Goal: Transaction & Acquisition: Purchase product/service

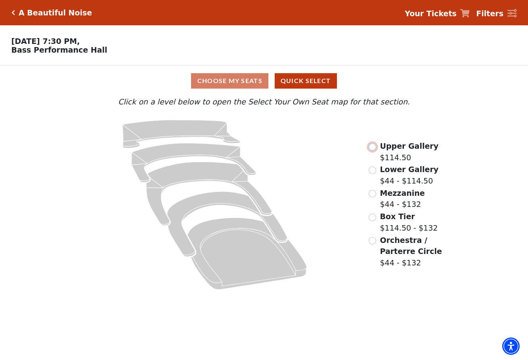
click at [375, 150] on input "Upper Gallery$114.50\a" at bounding box center [372, 147] width 8 height 8
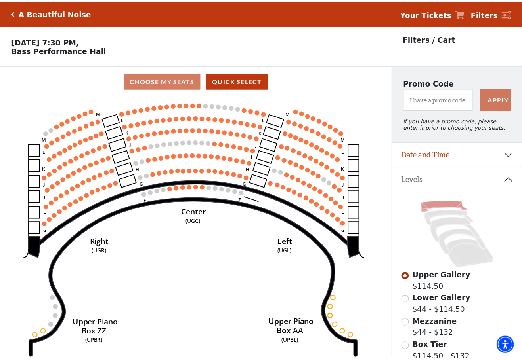
scroll to position [37, 0]
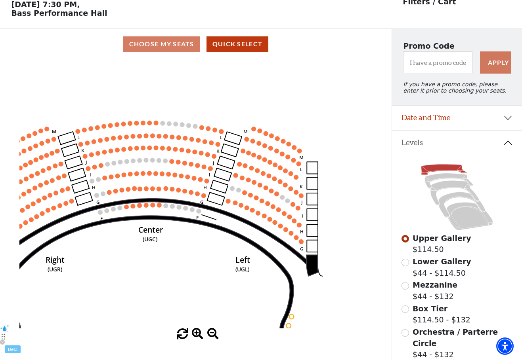
drag, startPoint x: 130, startPoint y: 168, endPoint x: 85, endPoint y: 223, distance: 70.7
click at [85, 223] on icon "Center (UGC) Right (UGR) Left (UGL) Upper Piano Box ZZ (UPBR) Upper Piano Box A…" at bounding box center [195, 193] width 352 height 269
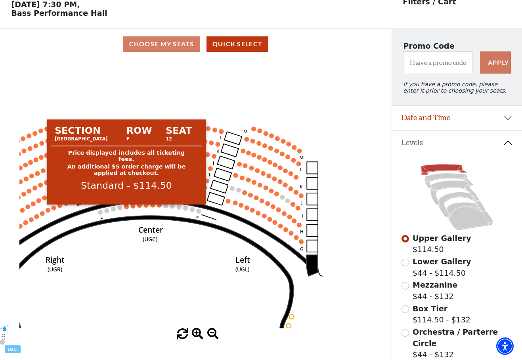
click at [127, 210] on circle at bounding box center [126, 207] width 5 height 5
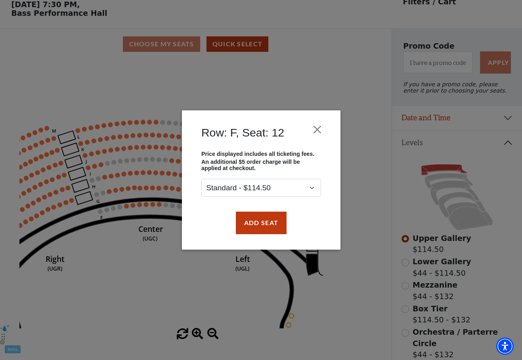
click at [133, 208] on div "Row: F, Seat: 12 Price displayed includes all ticketing fees. An additional $5 …" at bounding box center [261, 180] width 522 height 360
click at [254, 228] on button "Add Seat" at bounding box center [260, 223] width 51 height 22
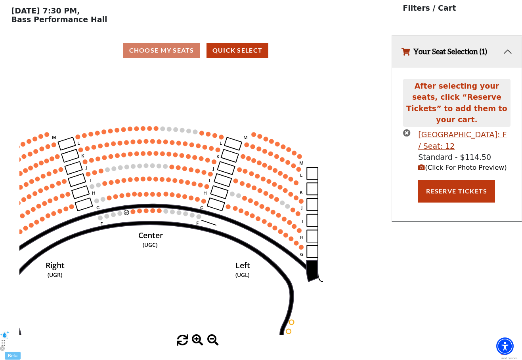
scroll to position [0, 0]
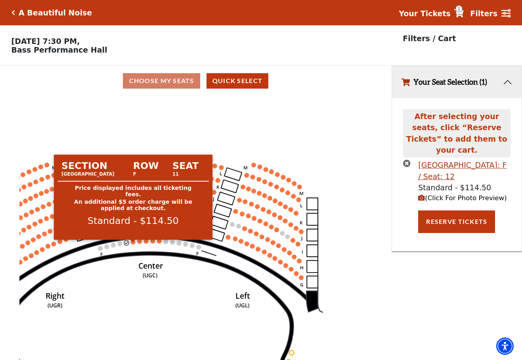
click at [135, 245] on circle at bounding box center [133, 242] width 5 height 5
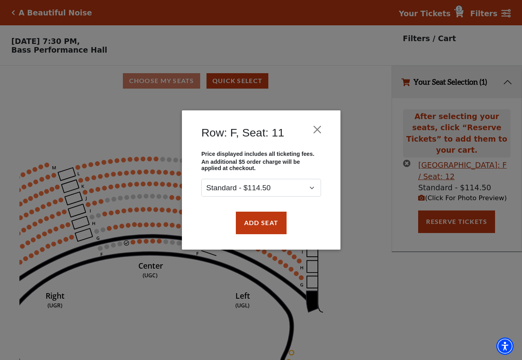
click at [223, 236] on div "Add Seat" at bounding box center [261, 222] width 135 height 37
click at [250, 234] on button "Add Seat" at bounding box center [260, 223] width 51 height 22
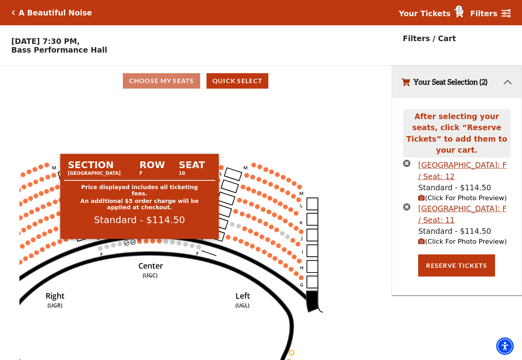
click at [139, 243] on circle at bounding box center [139, 241] width 5 height 5
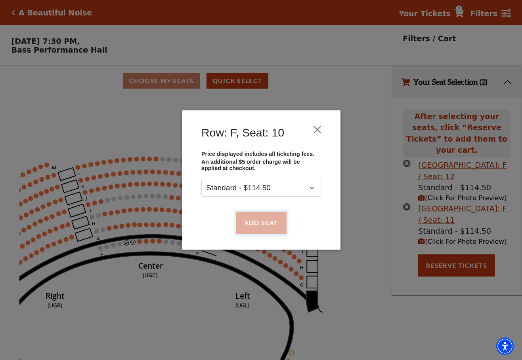
click at [241, 220] on button "Add Seat" at bounding box center [260, 223] width 51 height 22
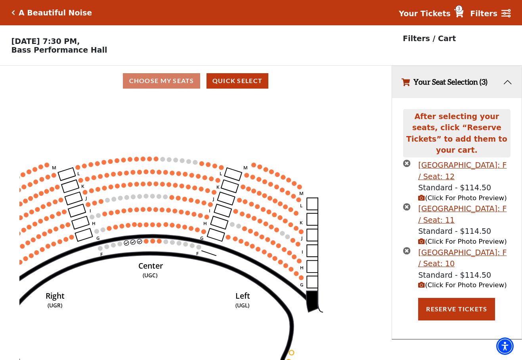
click at [145, 242] on icon "Center (UGC) Right (UGR) Left (UGL) Upper Piano Box ZZ (UPBR) Upper Piano Box A…" at bounding box center [195, 230] width 352 height 269
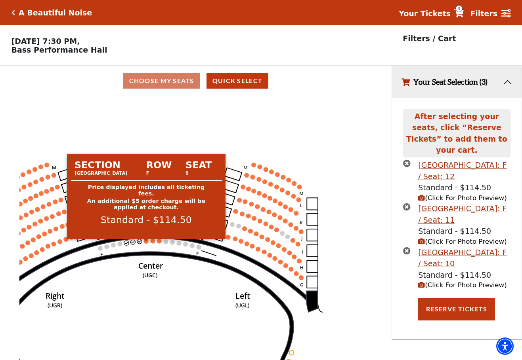
drag, startPoint x: 145, startPoint y: 246, endPoint x: 146, endPoint y: 242, distance: 4.4
click at [145, 246] on g "Center (UGC) Right (UGR) Left (UGL) Upper Piano Box ZZ (UPBR) Upper Piano Box A…" at bounding box center [150, 284] width 343 height 256
click at [146, 244] on circle at bounding box center [145, 241] width 5 height 5
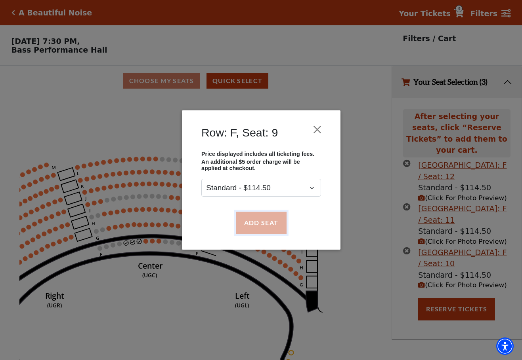
click at [246, 227] on button "Add Seat" at bounding box center [260, 223] width 51 height 22
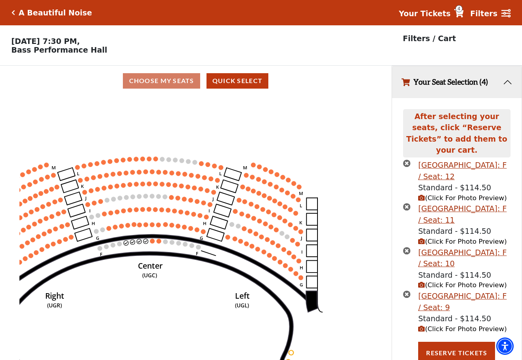
scroll to position [19, 0]
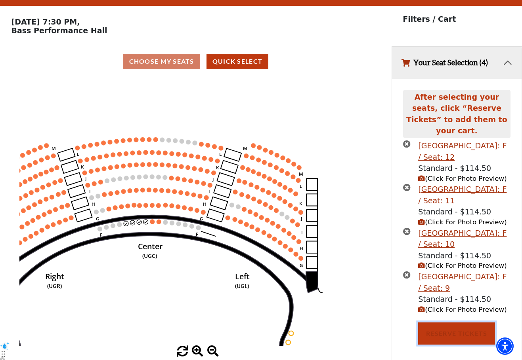
click at [448, 327] on button "Reserve Tickets" at bounding box center [456, 334] width 77 height 22
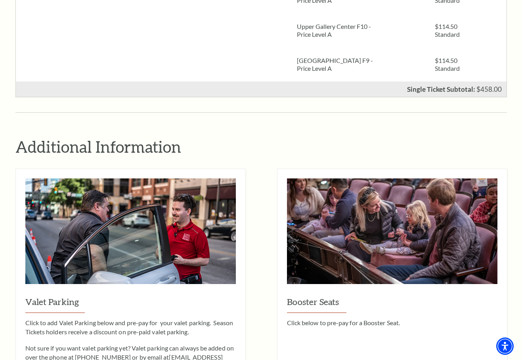
scroll to position [713, 0]
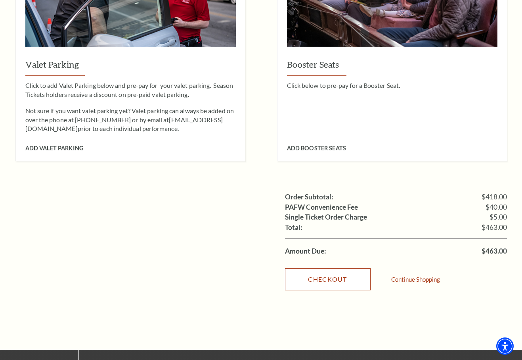
click at [317, 269] on link "Checkout" at bounding box center [328, 280] width 86 height 22
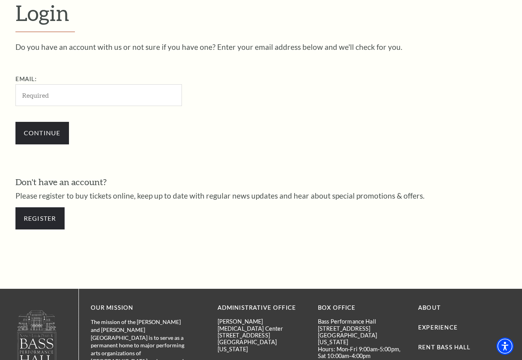
click at [62, 92] on input "Email:" at bounding box center [98, 95] width 166 height 22
type input "[EMAIL_ADDRESS][DOMAIN_NAME]"
click at [34, 136] on input "Continue" at bounding box center [41, 133] width 53 height 22
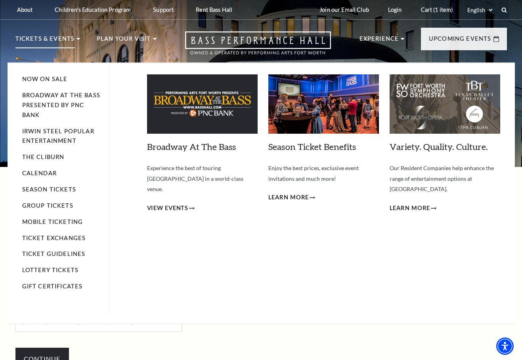
scroll to position [158, 0]
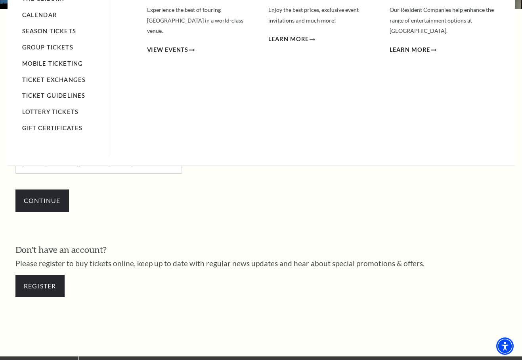
click at [248, 146] on div "Broadway At The Bass Experience the best of touring Broadway in a world-class v…" at bounding box center [323, 31] width 353 height 252
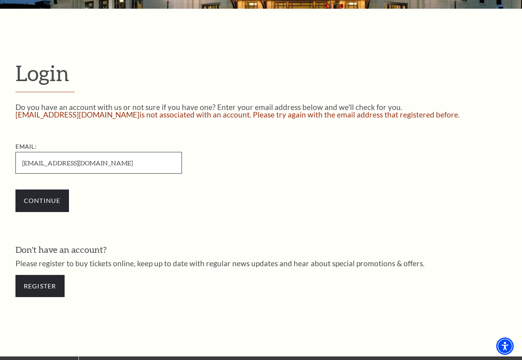
drag, startPoint x: 48, startPoint y: 160, endPoint x: 65, endPoint y: 161, distance: 16.3
click at [65, 161] on input "[EMAIL_ADDRESS][DOMAIN_NAME]" at bounding box center [98, 163] width 166 height 22
type input "BrandyA563o@gmail.com"
click at [39, 197] on input "Continue" at bounding box center [41, 201] width 53 height 22
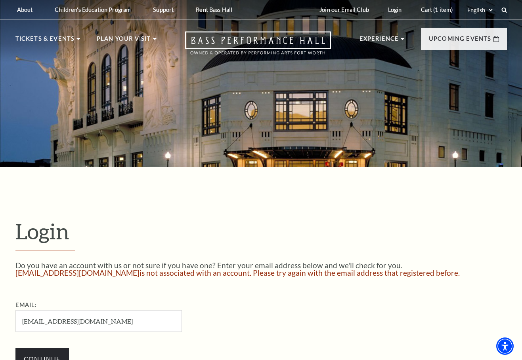
scroll to position [158, 0]
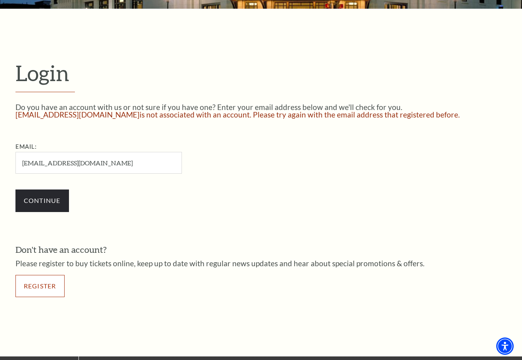
click at [42, 282] on link "Register" at bounding box center [39, 286] width 49 height 22
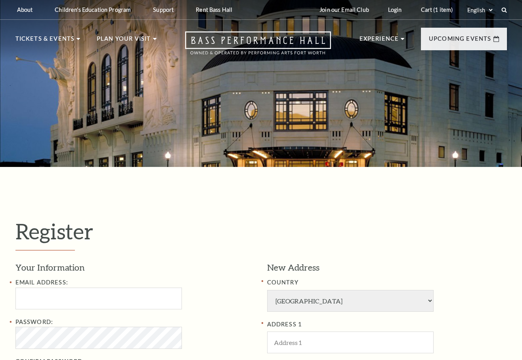
select select "1"
select select "[GEOGRAPHIC_DATA]"
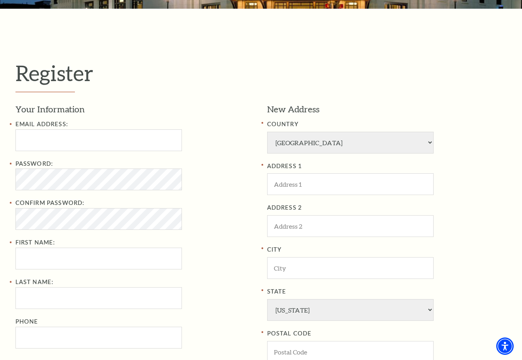
scroll to position [238, 0]
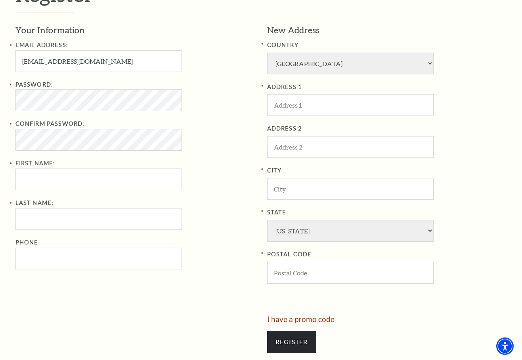
click at [258, 189] on div "Your Information Email Address: [EMAIL_ADDRESS][DOMAIN_NAME] Password: Confirm …" at bounding box center [138, 170] width 246 height 292
click at [50, 64] on input "[EMAIL_ADDRESS][DOMAIN_NAME]" at bounding box center [98, 61] width 166 height 22
drag, startPoint x: 37, startPoint y: 62, endPoint x: 97, endPoint y: 61, distance: 59.8
click at [97, 61] on input "DonaldNF4521lgetcher@gmail.com" at bounding box center [98, 61] width 166 height 22
click at [102, 61] on input "DonaldNF4521lgetcher@gmail.com" at bounding box center [98, 61] width 166 height 22
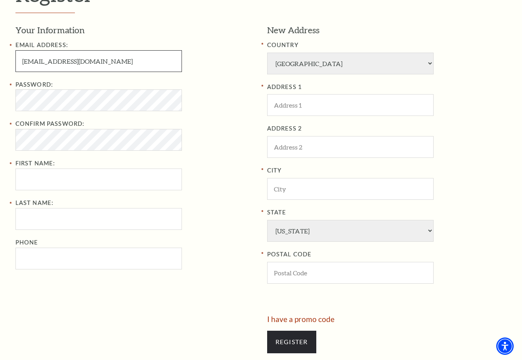
drag, startPoint x: 42, startPoint y: 62, endPoint x: 92, endPoint y: 65, distance: 50.8
click at [92, 65] on input "DonaldNF4521lgetcher@gmail.com" at bounding box center [98, 61] width 166 height 22
type input "DonaldNF4521lgetcher@gmail.com"
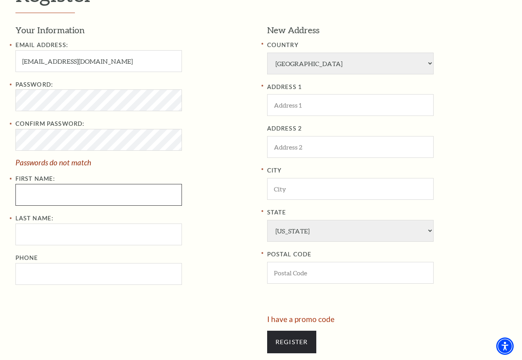
click at [31, 175] on div "Password: Confirm Password: Passwords do not match First Name:" at bounding box center [135, 143] width 240 height 126
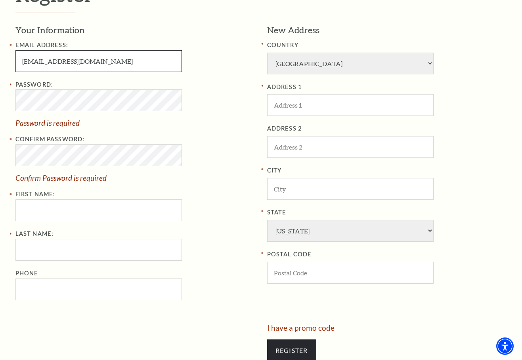
drag, startPoint x: 41, startPoint y: 62, endPoint x: 92, endPoint y: 55, distance: 51.2
click at [92, 55] on input "DonaldNF4521lgetcher@gmail.com" at bounding box center [98, 61] width 166 height 22
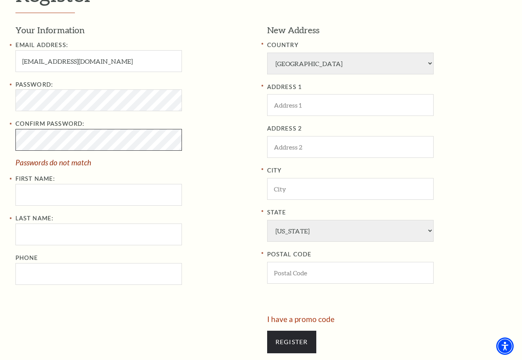
scroll to position [317, 0]
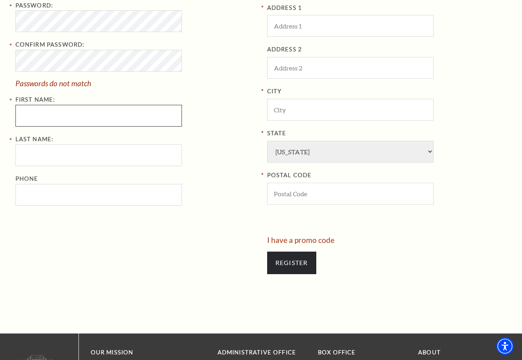
click at [80, 125] on input "First Name:" at bounding box center [98, 116] width 166 height 22
type input "HHGRFG"
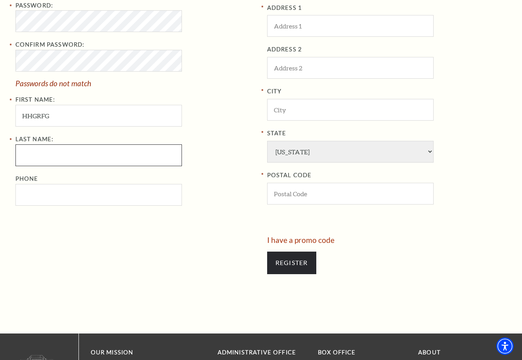
type input "YHGFHF"
type input "8169039865"
select select "217"
type input "411 Pinnickinick Street Poulsbo, WA"
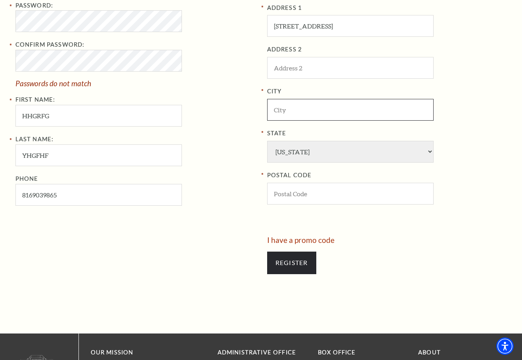
type input "Virgin Megastores"
type input "98370"
type input "816-903-9865"
select select
type input "816-903-9865"
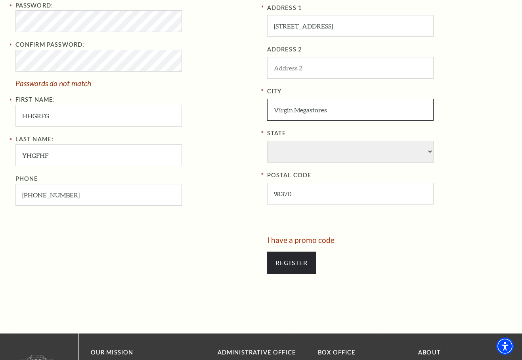
drag, startPoint x: 361, startPoint y: 112, endPoint x: 124, endPoint y: 112, distance: 236.9
click at [124, 112] on div "Your Information Email Address: DonaldNF4521lgetcher@gmail.com Password: Confir…" at bounding box center [260, 91] width 491 height 292
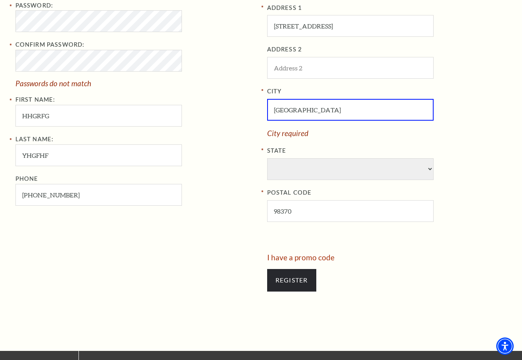
type input "Fort Worth"
click at [286, 166] on div "City Fort Worth City required State POSTAL CODE 98370" at bounding box center [387, 154] width 240 height 135
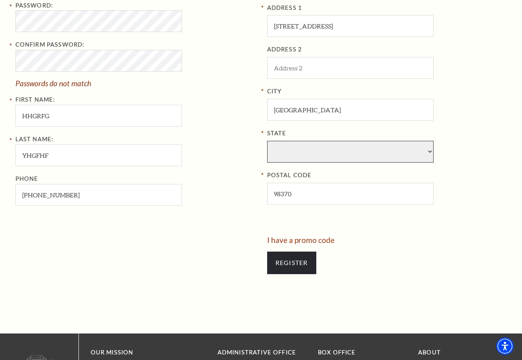
click at [279, 143] on select "State" at bounding box center [350, 152] width 166 height 22
click at [282, 151] on select "State" at bounding box center [350, 152] width 166 height 22
drag, startPoint x: 283, startPoint y: 151, endPoint x: 361, endPoint y: 162, distance: 79.3
click at [283, 151] on select "State" at bounding box center [350, 152] width 166 height 22
click at [431, 150] on select "State" at bounding box center [350, 152] width 166 height 22
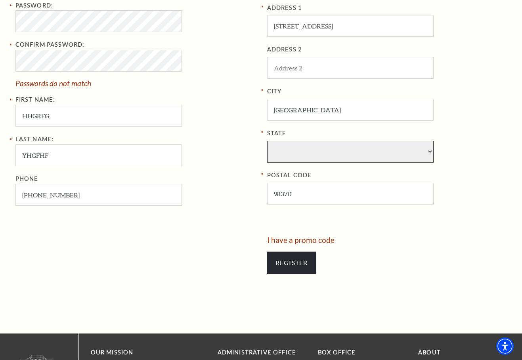
click at [431, 150] on select "State" at bounding box center [350, 152] width 166 height 22
click at [430, 150] on select "State" at bounding box center [350, 152] width 166 height 22
click at [430, 152] on select "State" at bounding box center [350, 152] width 166 height 22
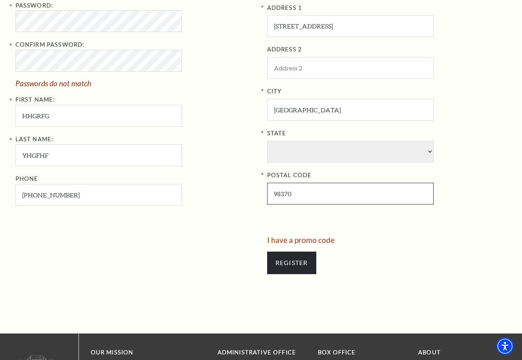
drag, startPoint x: 397, startPoint y: 194, endPoint x: 351, endPoint y: 187, distance: 46.1
click at [395, 195] on input "98370" at bounding box center [350, 194] width 166 height 22
click at [297, 189] on input "98370" at bounding box center [350, 194] width 166 height 22
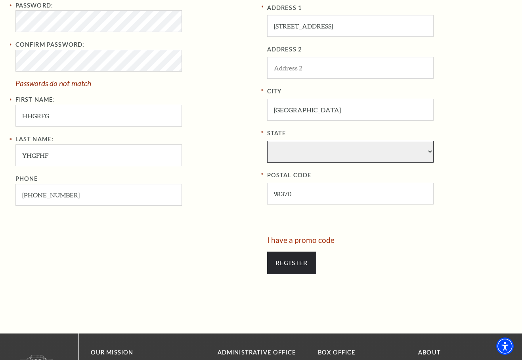
click at [292, 150] on select "State" at bounding box center [350, 152] width 166 height 22
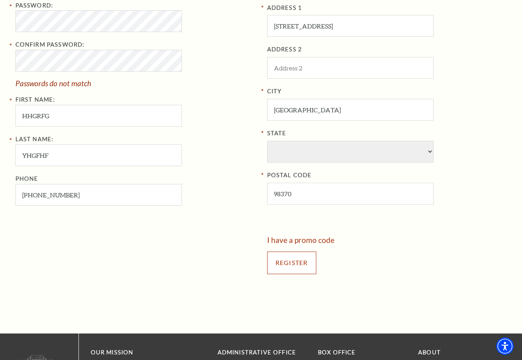
click at [294, 256] on input "Register" at bounding box center [291, 263] width 49 height 22
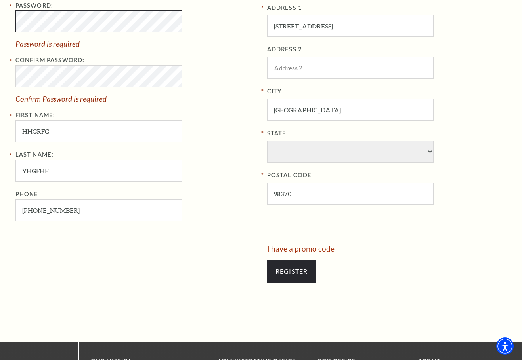
scroll to position [158, 0]
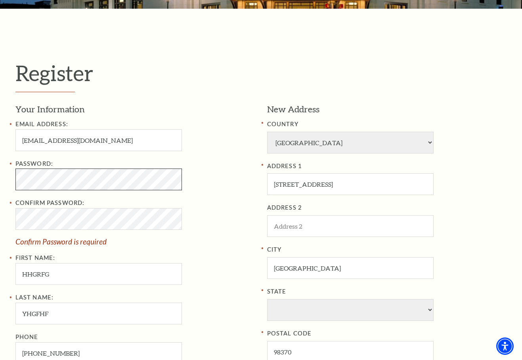
click at [0, 180] on html "Skip to main content Enable accessibility for low vision Open the accessibility…" at bounding box center [261, 22] width 522 height 360
click at [8, 214] on div "Register Your Information Email Address: DonaldNF4521lgetcher@gmail.com Passwor…" at bounding box center [261, 251] width 507 height 484
click at [12, 176] on div "Register Your Information Email Address: DonaldNF4521lgetcher@gmail.com Passwor…" at bounding box center [261, 251] width 507 height 484
click at [0, 202] on html "Skip to main content Enable accessibility for low vision Open the accessibility…" at bounding box center [261, 22] width 522 height 360
click at [0, 182] on html "Skip to main content Enable accessibility for low vision Open the accessibility…" at bounding box center [261, 22] width 522 height 360
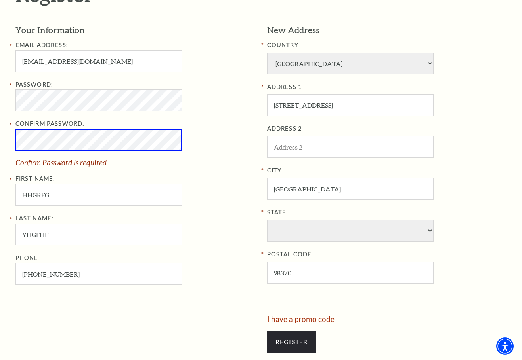
scroll to position [317, 0]
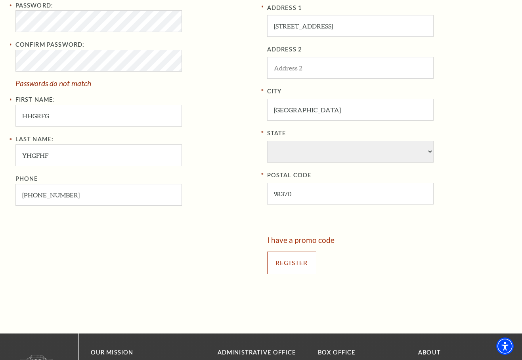
click at [278, 265] on input "Register" at bounding box center [291, 263] width 49 height 22
click at [280, 259] on input "Register" at bounding box center [291, 263] width 49 height 22
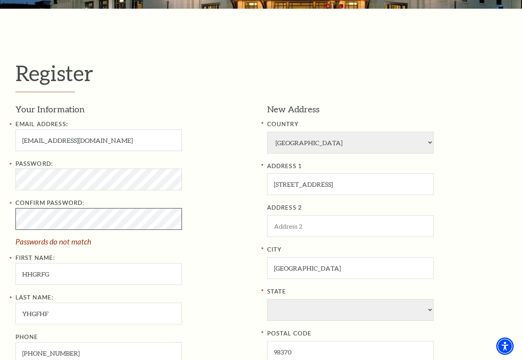
scroll to position [238, 0]
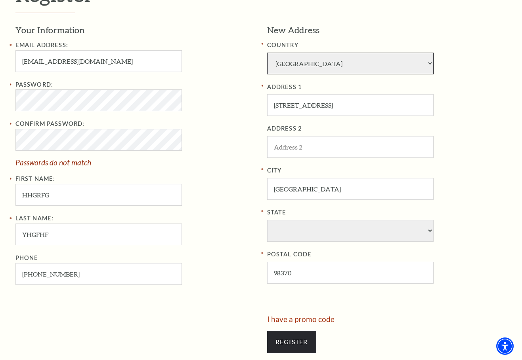
click at [326, 62] on select "Afghanistan Albania Algeria Andorra Angola Antigua and Barbuda Argentina Aruba …" at bounding box center [350, 64] width 166 height 22
select select "1"
click at [267, 53] on select "Afghanistan Albania Algeria Andorra Angola Antigua and Barbuda Argentina Aruba …" at bounding box center [350, 64] width 166 height 22
select select "TX"
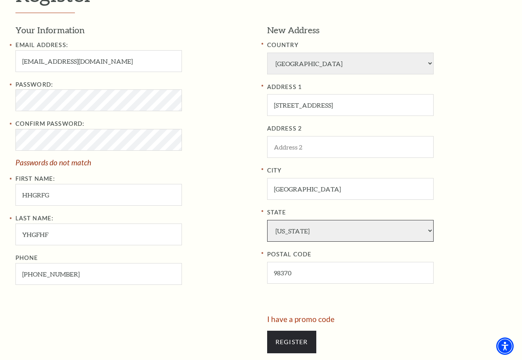
click at [318, 230] on select "Alabama Alaska American Embassy American Embassy American Samoa Arizona Arkansa…" at bounding box center [350, 231] width 166 height 22
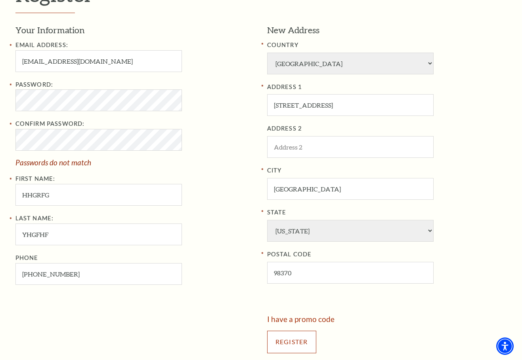
click at [301, 339] on input "Register" at bounding box center [291, 342] width 49 height 22
click at [298, 341] on input "Register" at bounding box center [291, 342] width 49 height 22
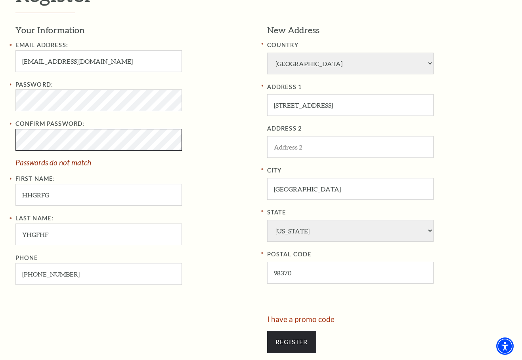
click at [167, 153] on div "Confirm Password: Passwords do not match" at bounding box center [135, 142] width 240 height 47
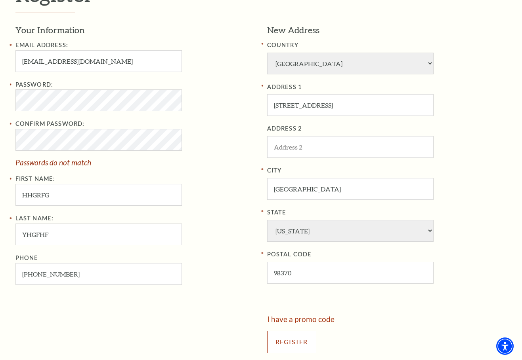
click at [305, 355] on div "Register" at bounding box center [387, 342] width 240 height 38
click at [273, 343] on input "Register" at bounding box center [291, 342] width 49 height 22
drag, startPoint x: 302, startPoint y: 273, endPoint x: 137, endPoint y: 292, distance: 166.4
click at [137, 292] on div "Your Information Email Address: DonaldNF4521lgetcher@gmail.com Password: Confir…" at bounding box center [260, 170] width 491 height 292
type input "hjynt"
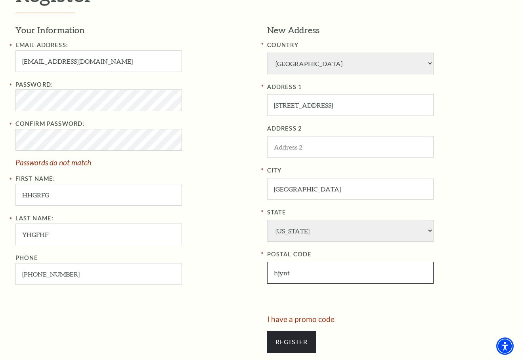
drag, startPoint x: 298, startPoint y: 274, endPoint x: 146, endPoint y: 277, distance: 151.7
click at [148, 277] on div "Your Information Email Address: DonaldNF4521lgetcher@gmail.com Password: Confir…" at bounding box center [260, 170] width 491 height 292
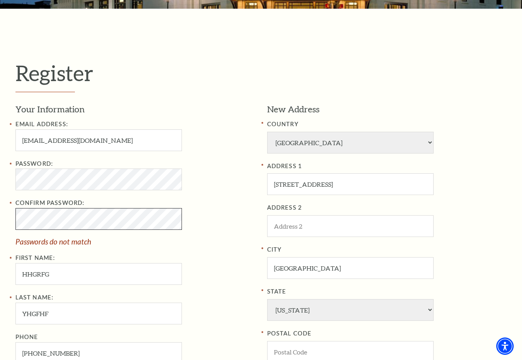
click at [0, 202] on html "Skip to main content Enable accessibility for low vision Open the accessibility…" at bounding box center [261, 22] width 522 height 360
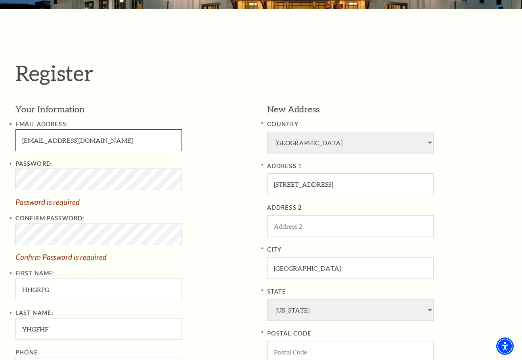
click at [49, 142] on input "DonaldNF4521lgetcher@gmail.com" at bounding box center [98, 141] width 166 height 22
drag, startPoint x: 35, startPoint y: 140, endPoint x: 92, endPoint y: 149, distance: 57.3
click at [92, 149] on input "DonaldNF4521lgetcher@gmail.com" at bounding box center [98, 141] width 166 height 22
drag, startPoint x: 134, startPoint y: 141, endPoint x: 82, endPoint y: 143, distance: 51.9
click at [134, 141] on input "DonaldNF4521lgetcher@gmail.com" at bounding box center [98, 141] width 166 height 22
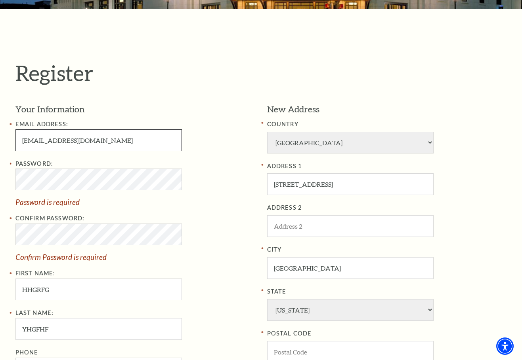
drag, startPoint x: 40, startPoint y: 139, endPoint x: 93, endPoint y: 142, distance: 54.0
click at [93, 142] on input "DonaldNF4521lgetcher@gmail.com" at bounding box center [98, 141] width 166 height 22
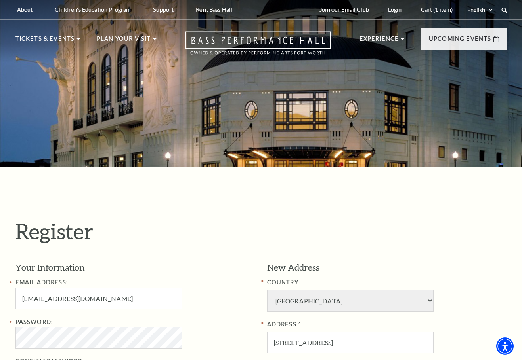
scroll to position [238, 0]
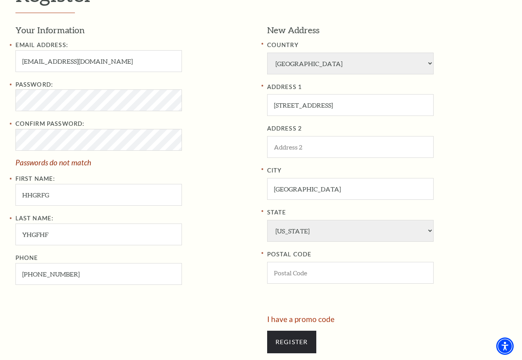
drag, startPoint x: 208, startPoint y: 214, endPoint x: 206, endPoint y: 217, distance: 4.5
click at [206, 216] on div "Last Name: YHGFHF Phone 816-903-9865" at bounding box center [135, 249] width 240 height 71
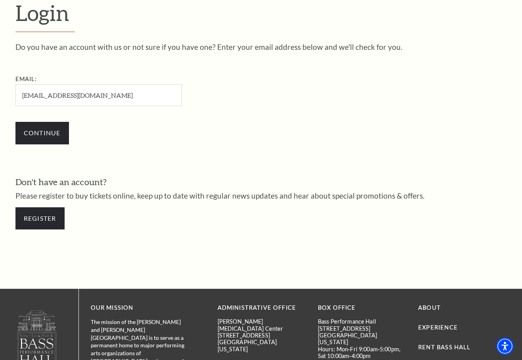
drag, startPoint x: 235, startPoint y: 243, endPoint x: 235, endPoint y: 248, distance: 4.8
click at [235, 243] on div "Login Do you have an account with us or not sure if you have one? Enter your em…" at bounding box center [261, 119] width 507 height 341
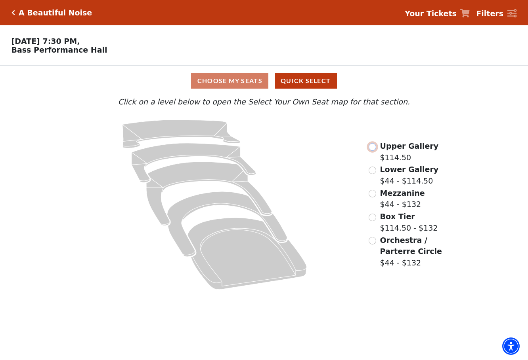
click at [374, 151] on input "Upper Gallery$114.50\a" at bounding box center [372, 147] width 8 height 8
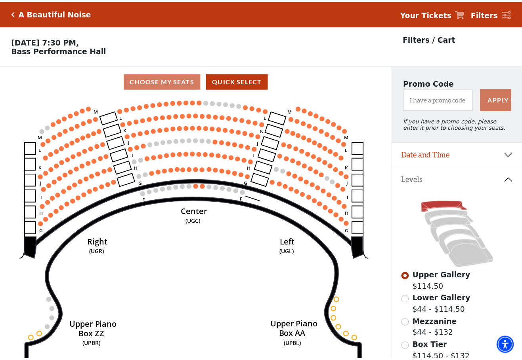
scroll to position [37, 0]
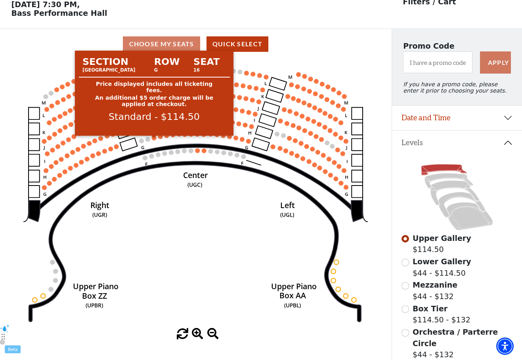
click at [154, 141] on circle at bounding box center [154, 138] width 5 height 5
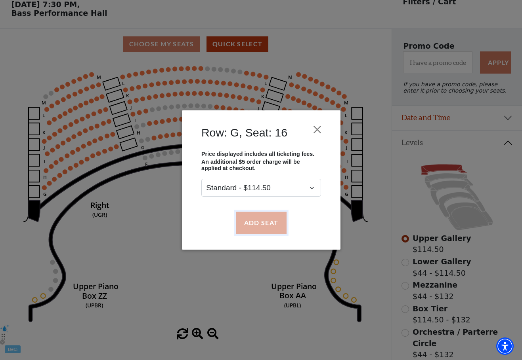
click at [272, 222] on button "Add Seat" at bounding box center [260, 223] width 51 height 22
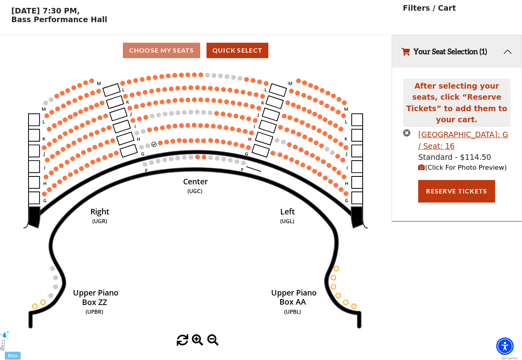
scroll to position [0, 0]
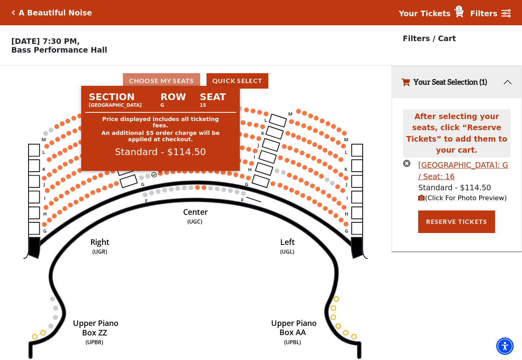
click at [161, 175] on circle at bounding box center [160, 173] width 5 height 5
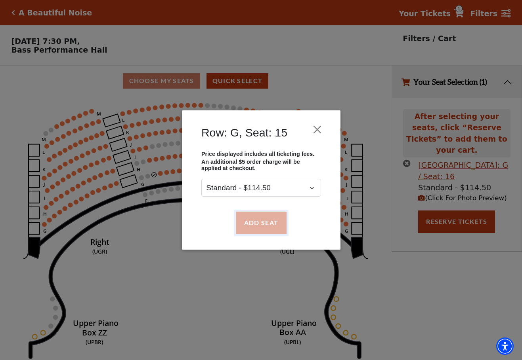
click at [248, 217] on button "Add Seat" at bounding box center [260, 223] width 51 height 22
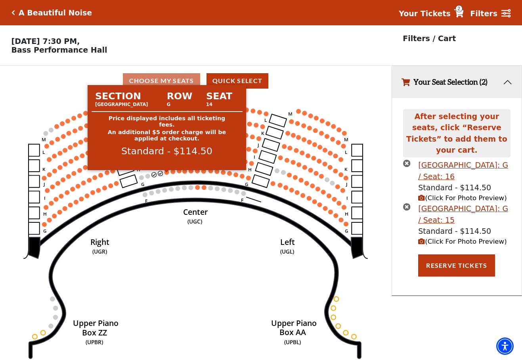
click at [166, 175] on circle at bounding box center [166, 172] width 5 height 5
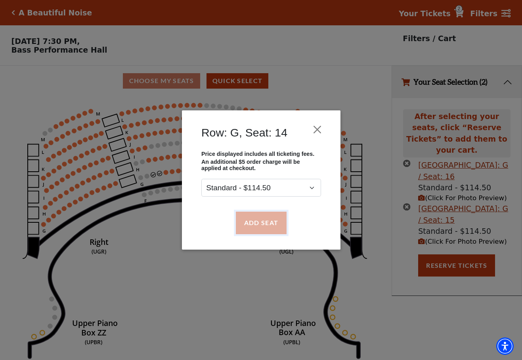
click at [247, 219] on button "Add Seat" at bounding box center [260, 223] width 51 height 22
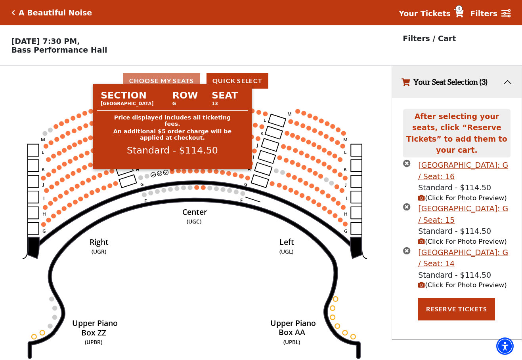
click at [170, 174] on circle at bounding box center [172, 172] width 5 height 5
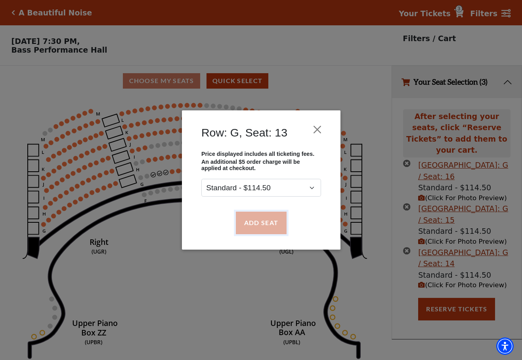
drag, startPoint x: 265, startPoint y: 221, endPoint x: 278, endPoint y: 223, distance: 13.0
click at [264, 221] on button "Add Seat" at bounding box center [260, 223] width 51 height 22
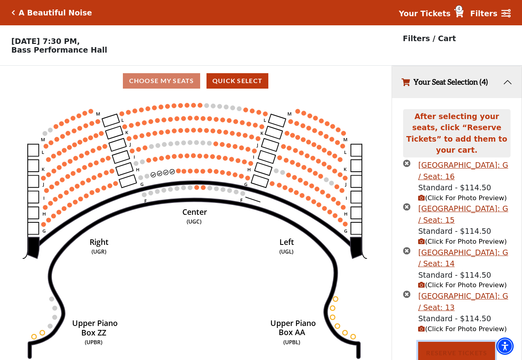
click at [468, 342] on button "Reserve Tickets" at bounding box center [456, 353] width 77 height 22
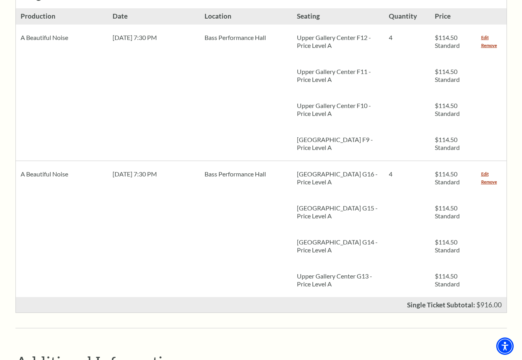
scroll to position [317, 0]
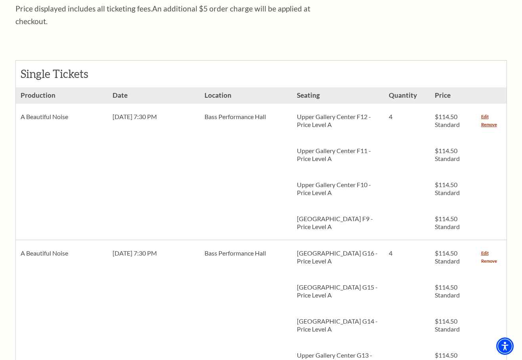
click at [489, 257] on link "Remove" at bounding box center [489, 261] width 16 height 8
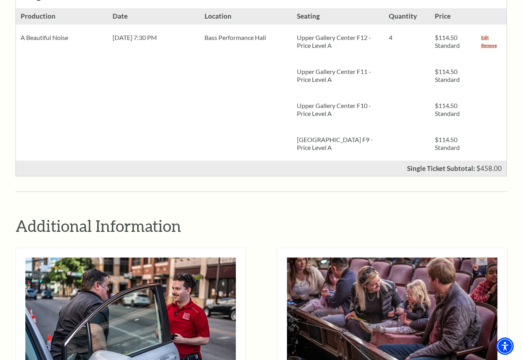
scroll to position [713, 0]
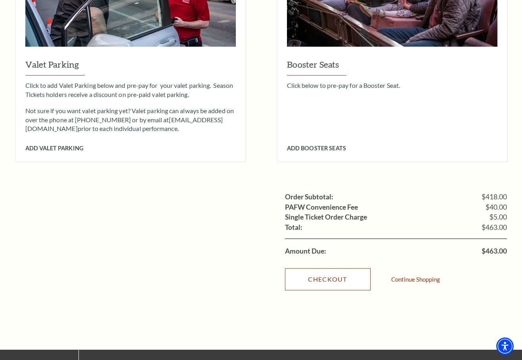
click at [330, 269] on link "Checkout" at bounding box center [328, 280] width 86 height 22
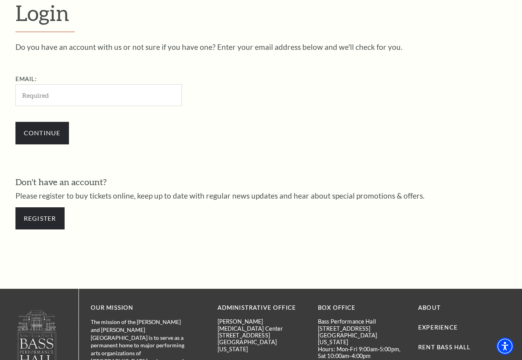
click at [78, 84] on div "Email:" at bounding box center [138, 90] width 246 height 32
click at [73, 96] on input "Email:" at bounding box center [98, 95] width 166 height 22
type input "[EMAIL_ADDRESS][DOMAIN_NAME]"
click at [34, 226] on link "Register" at bounding box center [39, 219] width 49 height 22
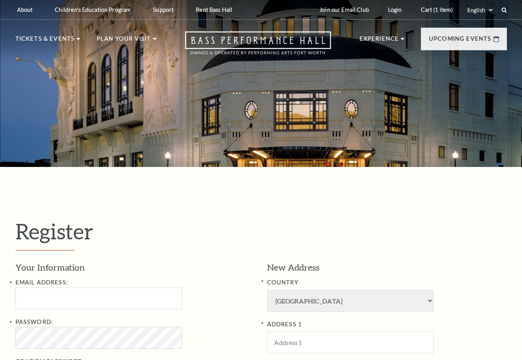
select select "1"
select select "[GEOGRAPHIC_DATA]"
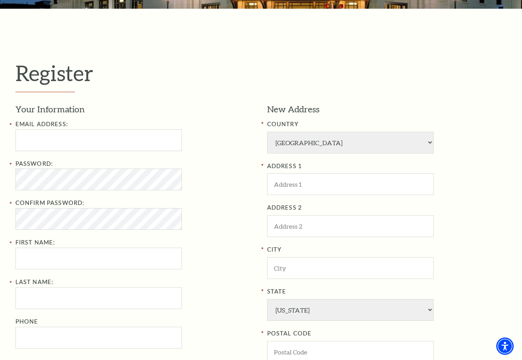
scroll to position [238, 0]
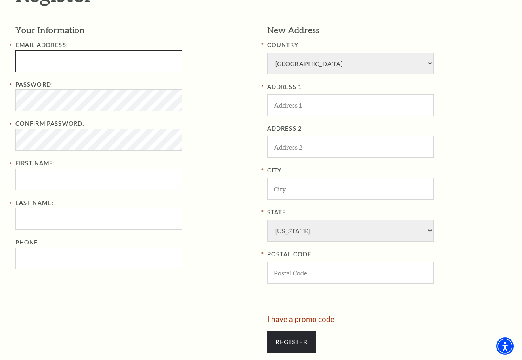
type input "[EMAIL_ADDRESS][DOMAIN_NAME]"
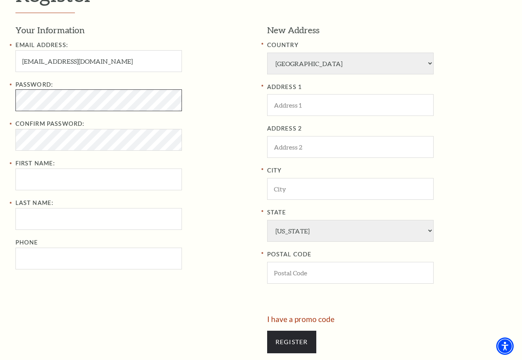
drag, startPoint x: 43, startPoint y: 171, endPoint x: 43, endPoint y: 179, distance: 7.9
click at [43, 173] on div "Password: Confirm Password: First Name:" at bounding box center [135, 135] width 240 height 111
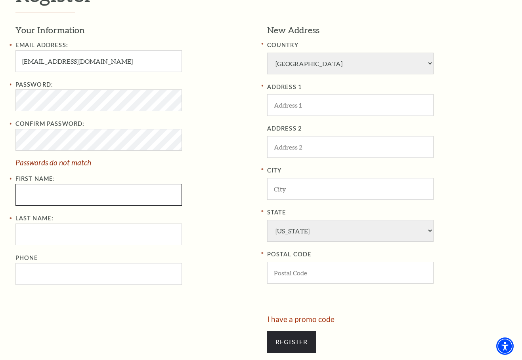
type input "njhnk"
type input "oijj"
type input "8169039865"
type input "[STREET_ADDRESS]"
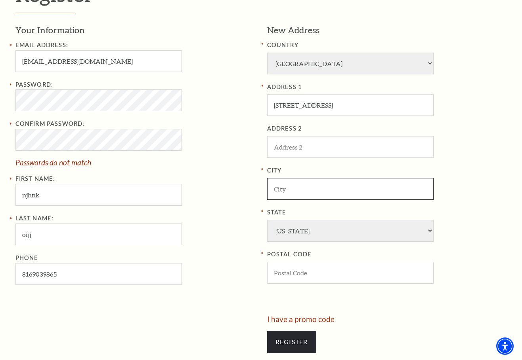
type input "[GEOGRAPHIC_DATA]"
type input "98370"
type input "[PHONE_NUMBER]"
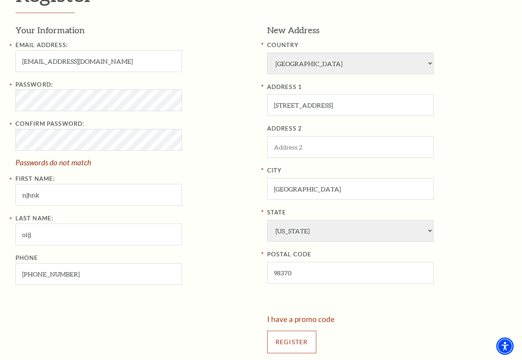
click at [301, 347] on input "Register" at bounding box center [291, 342] width 49 height 22
click at [288, 327] on div "Register" at bounding box center [387, 342] width 240 height 38
drag, startPoint x: 288, startPoint y: 327, endPoint x: 287, endPoint y: 334, distance: 7.2
click at [287, 332] on div "Register" at bounding box center [387, 342] width 240 height 38
click at [286, 333] on input "Register" at bounding box center [291, 342] width 49 height 22
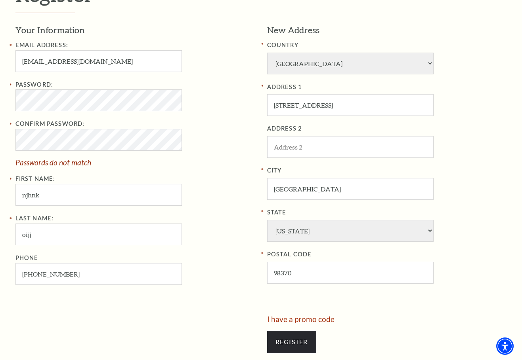
click at [229, 152] on div "Confirm Password: Passwords do not match" at bounding box center [135, 142] width 240 height 47
click at [226, 148] on div "Confirm Password: Passwords do not match" at bounding box center [135, 142] width 240 height 47
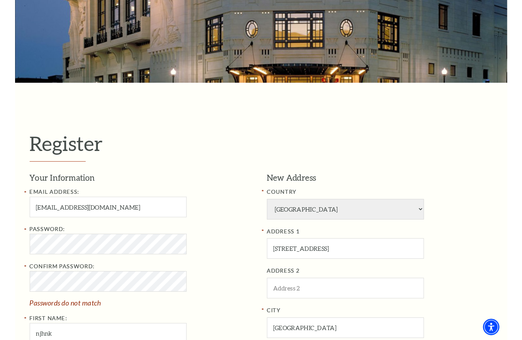
scroll to position [0, 0]
